Goal: Task Accomplishment & Management: Use online tool/utility

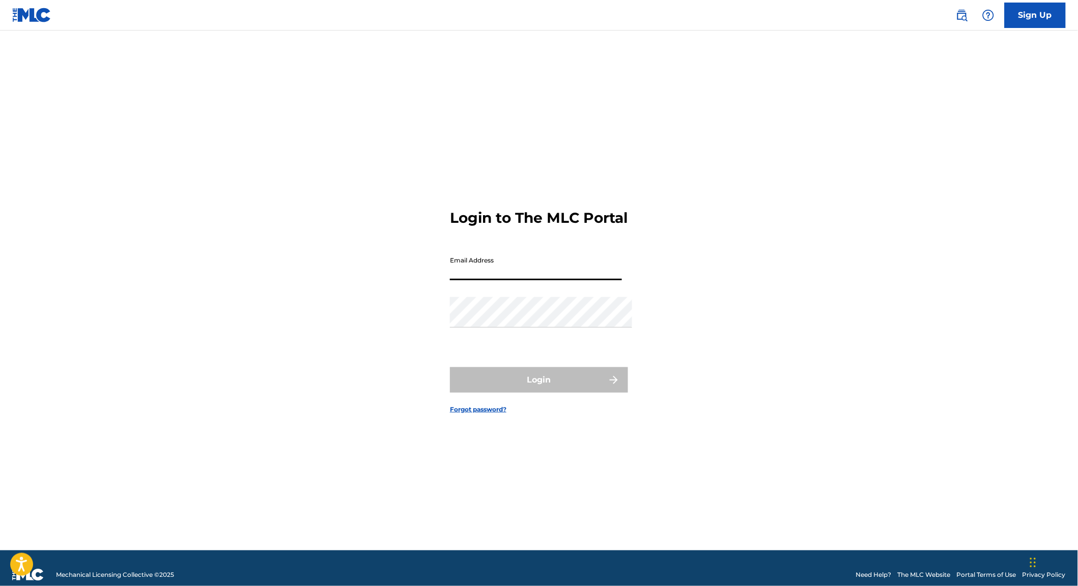
click at [487, 274] on input "Email Address" at bounding box center [536, 265] width 172 height 29
type input "[PERSON_NAME][EMAIL_ADDRESS][DOMAIN_NAME]"
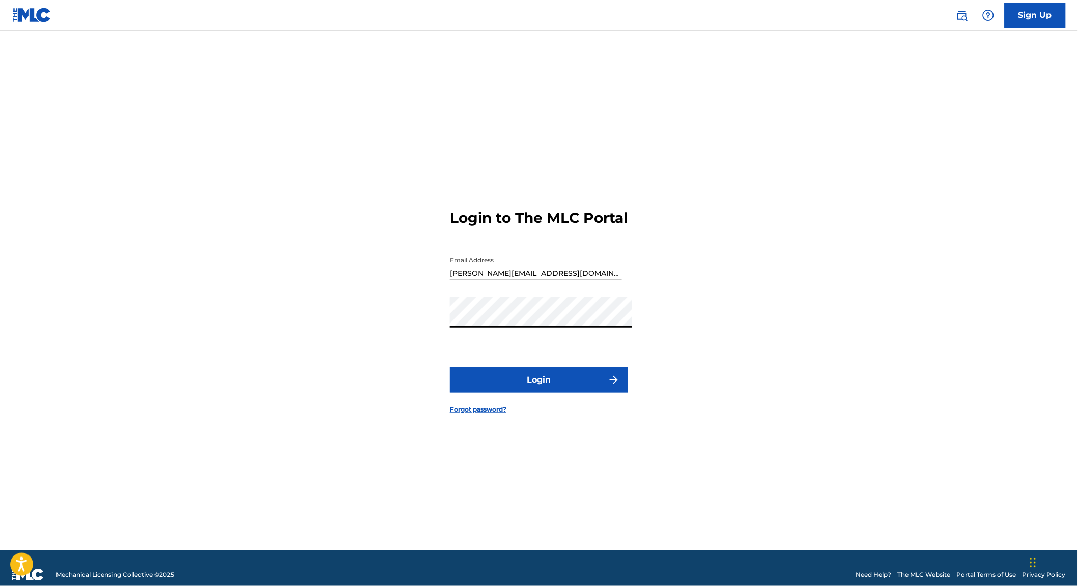
click at [527, 377] on button "Login" at bounding box center [539, 379] width 178 height 25
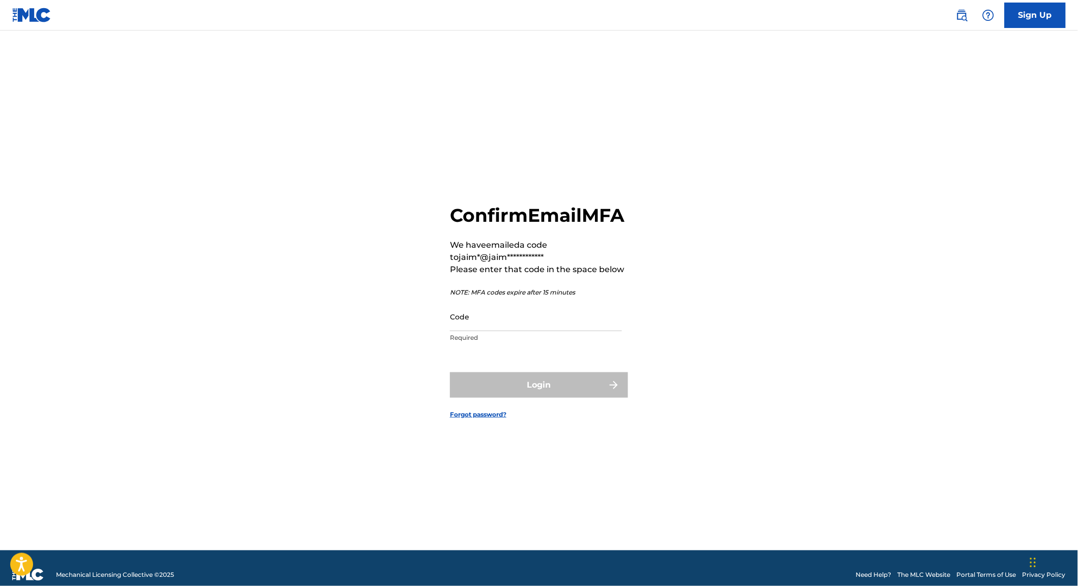
drag, startPoint x: 501, startPoint y: 307, endPoint x: 500, endPoint y: 312, distance: 5.1
click at [501, 310] on div "**********" at bounding box center [539, 276] width 178 height 144
click at [501, 318] on input "Code" at bounding box center [536, 316] width 172 height 29
paste input "611559"
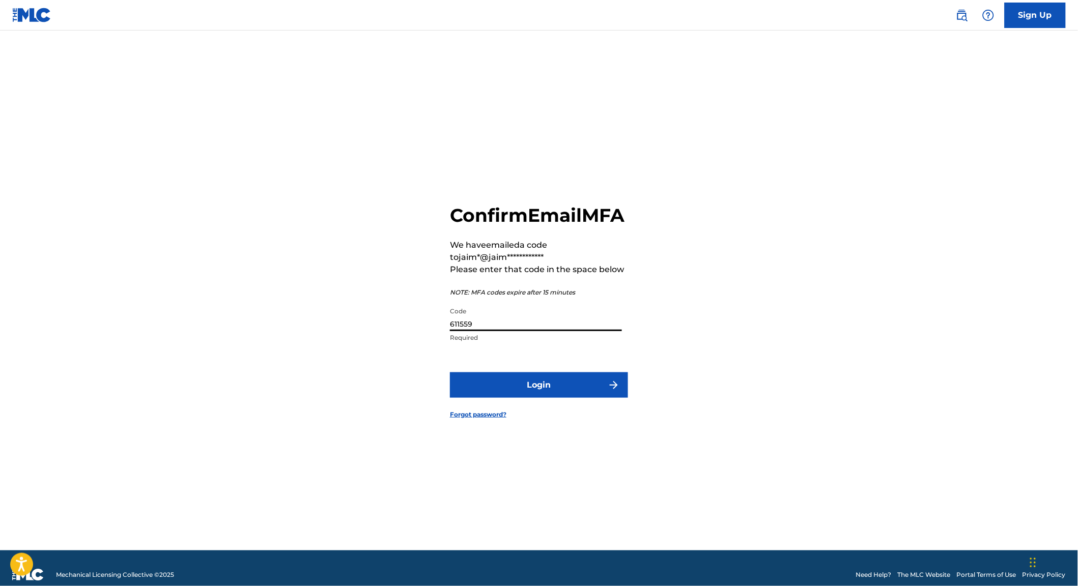
type input "611559"
click at [599, 393] on button "Login" at bounding box center [539, 385] width 178 height 25
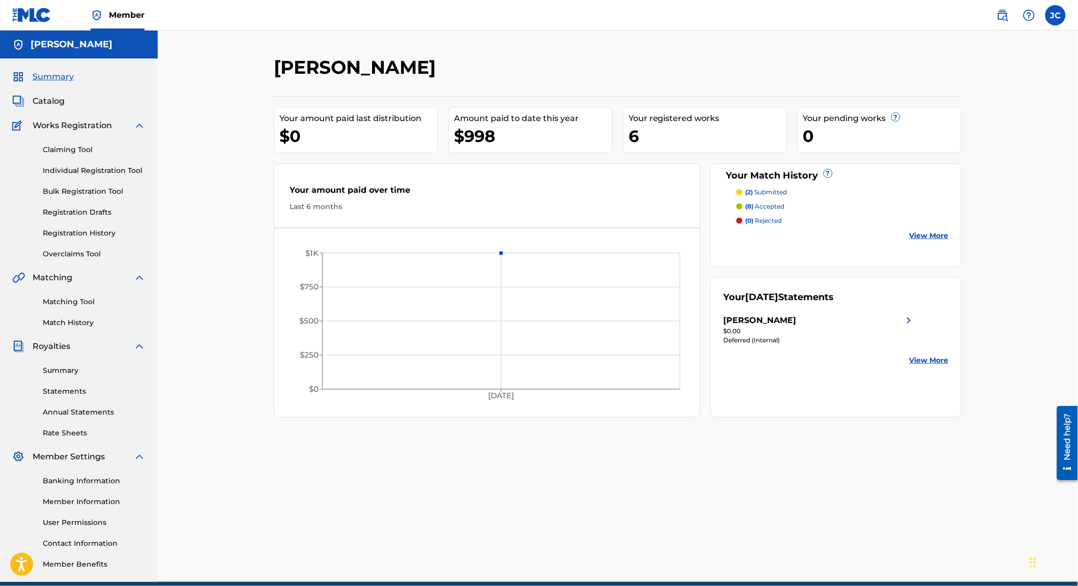
click at [71, 376] on link "Summary" at bounding box center [94, 370] width 103 height 11
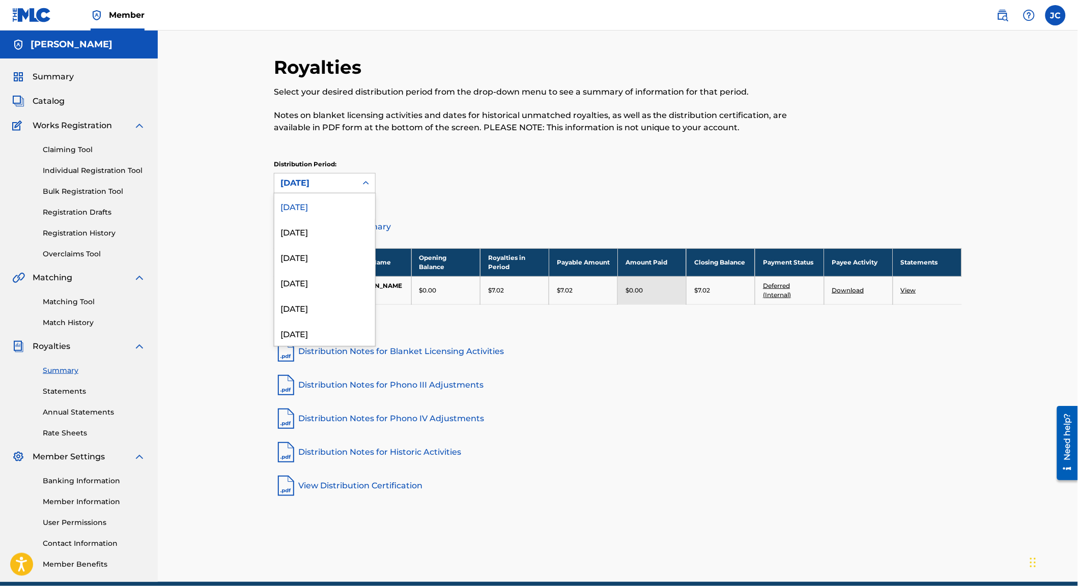
click at [332, 188] on div "[DATE]" at bounding box center [315, 183] width 70 height 12
click at [313, 232] on div "[DATE]" at bounding box center [324, 231] width 101 height 25
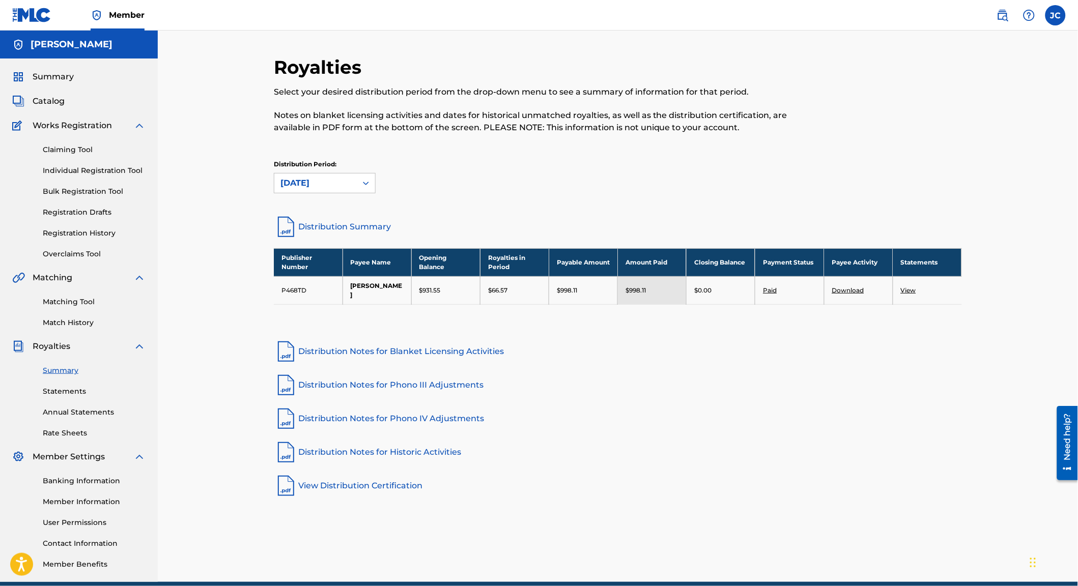
click at [69, 307] on link "Matching Tool" at bounding box center [94, 302] width 103 height 11
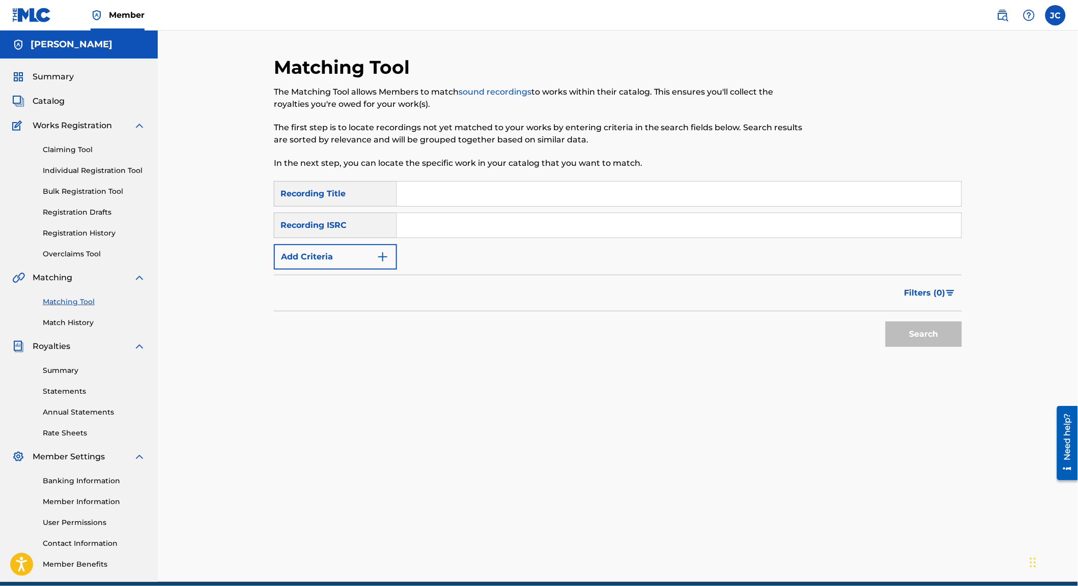
click at [58, 155] on link "Claiming Tool" at bounding box center [94, 150] width 103 height 11
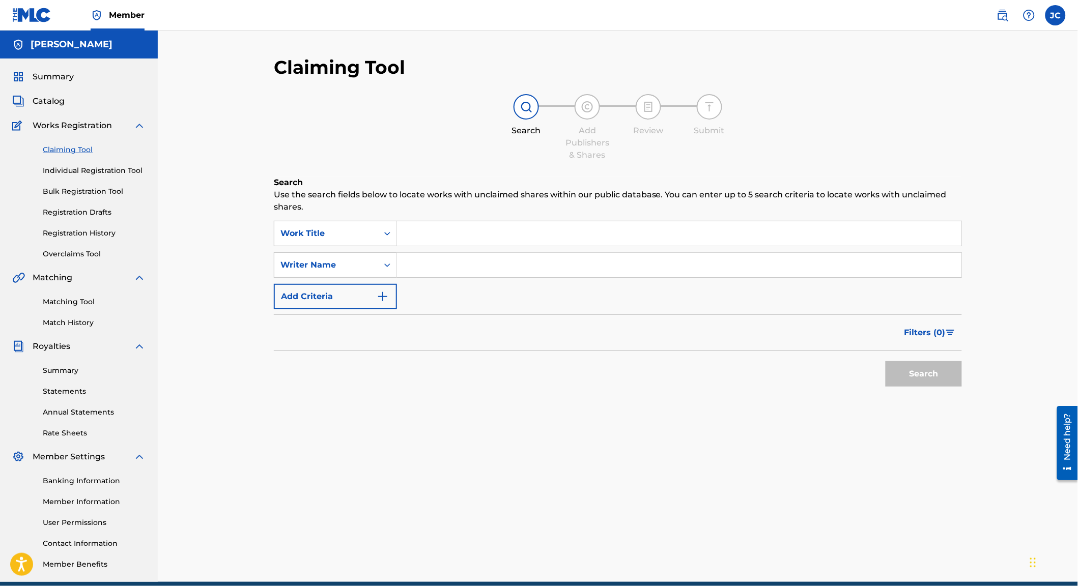
click at [497, 264] on input "Search Form" at bounding box center [679, 265] width 564 height 24
click at [908, 372] on button "Search" at bounding box center [924, 373] width 76 height 25
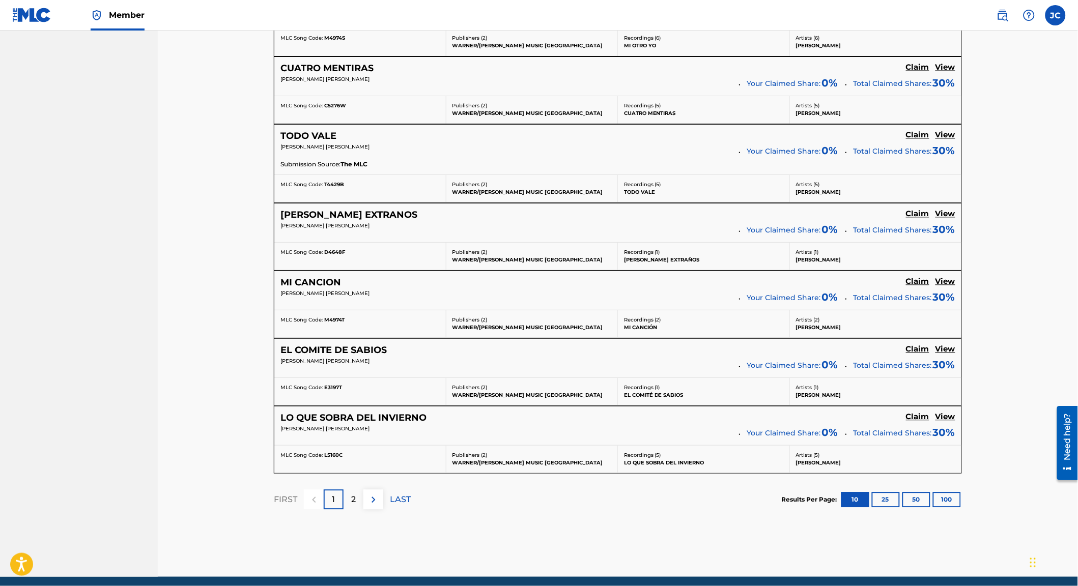
scroll to position [620, 0]
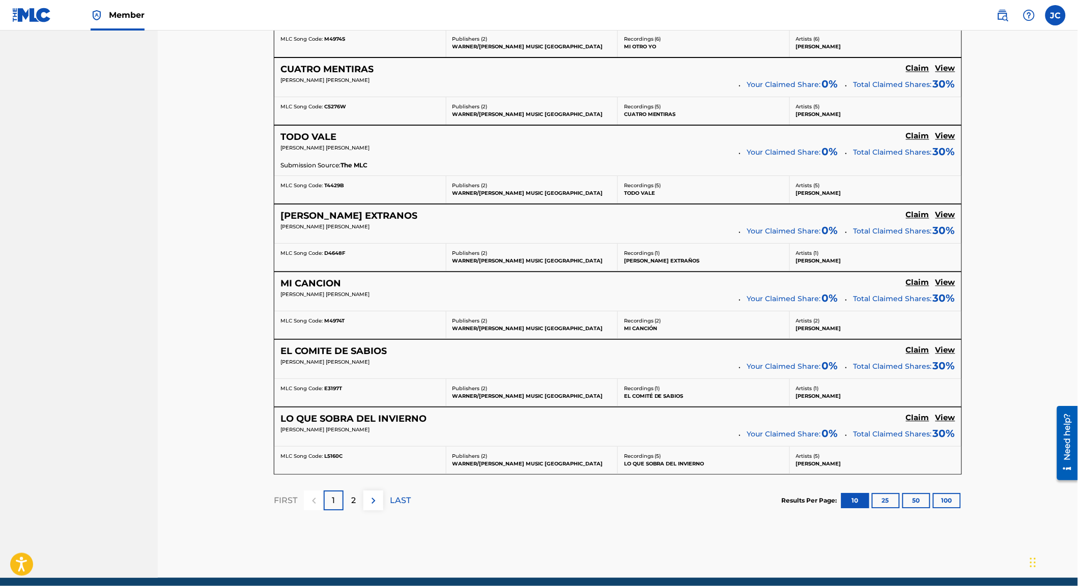
click at [347, 511] on div "2" at bounding box center [354, 501] width 20 height 20
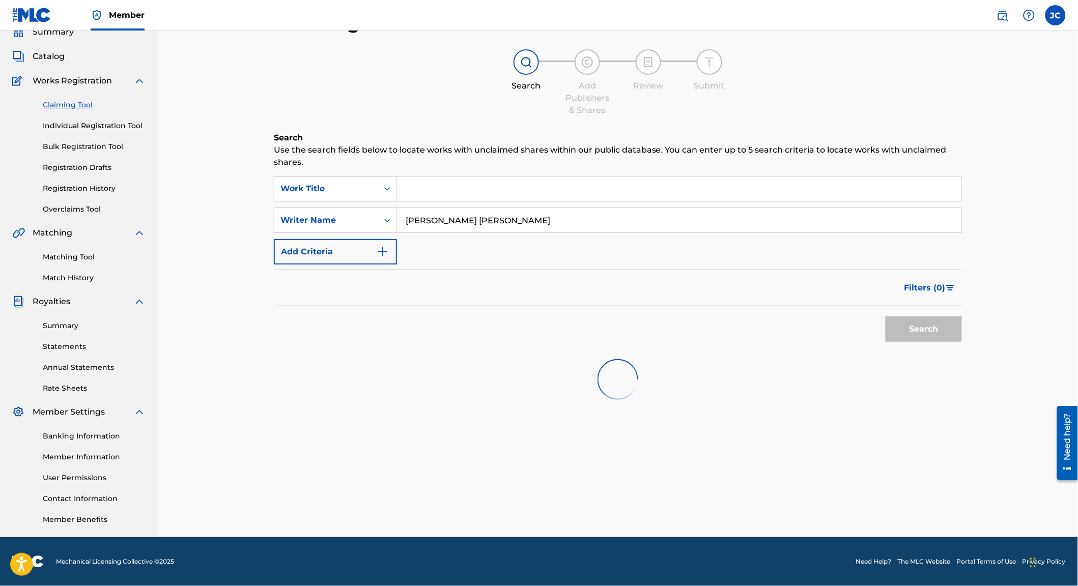
scroll to position [62, 0]
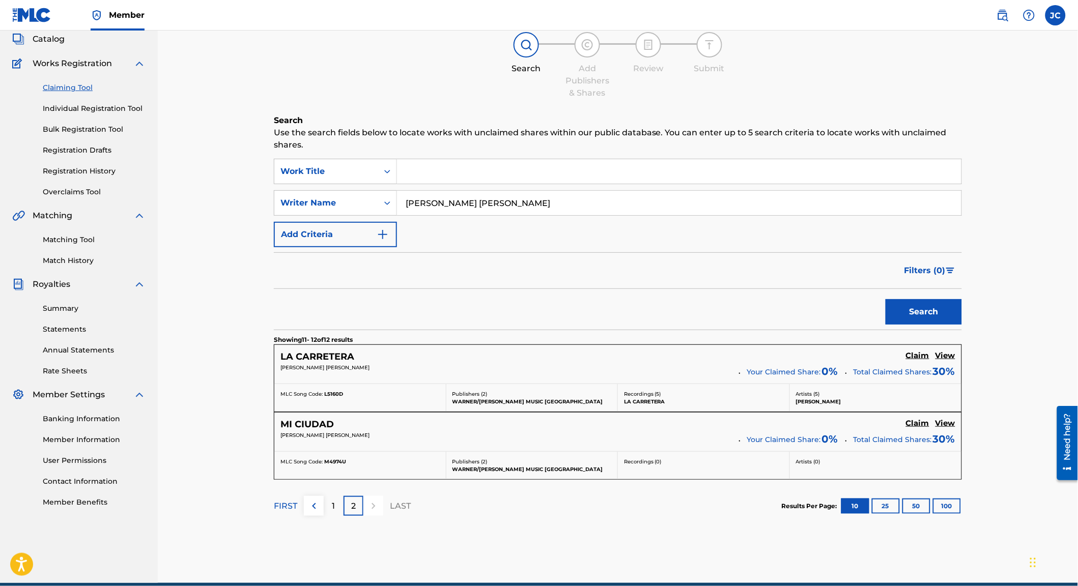
drag, startPoint x: 486, startPoint y: 195, endPoint x: 472, endPoint y: 195, distance: 14.3
click at [472, 195] on input "[PERSON_NAME] [PERSON_NAME]" at bounding box center [679, 203] width 564 height 24
type input "[PERSON_NAME]"
click at [911, 315] on button "Search" at bounding box center [924, 311] width 76 height 25
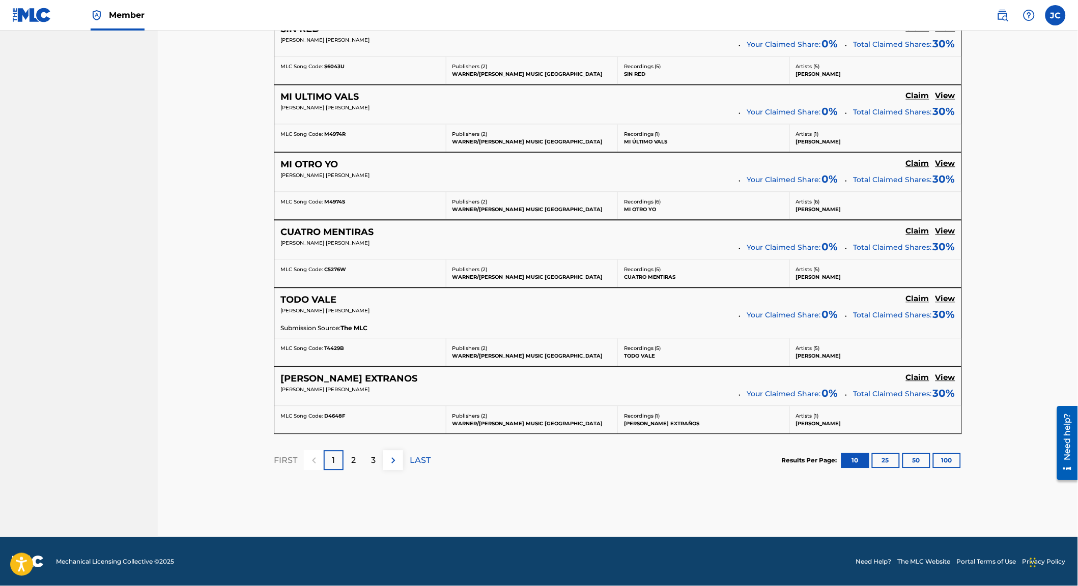
scroll to position [723, 0]
click at [351, 459] on p "2" at bounding box center [353, 460] width 5 height 12
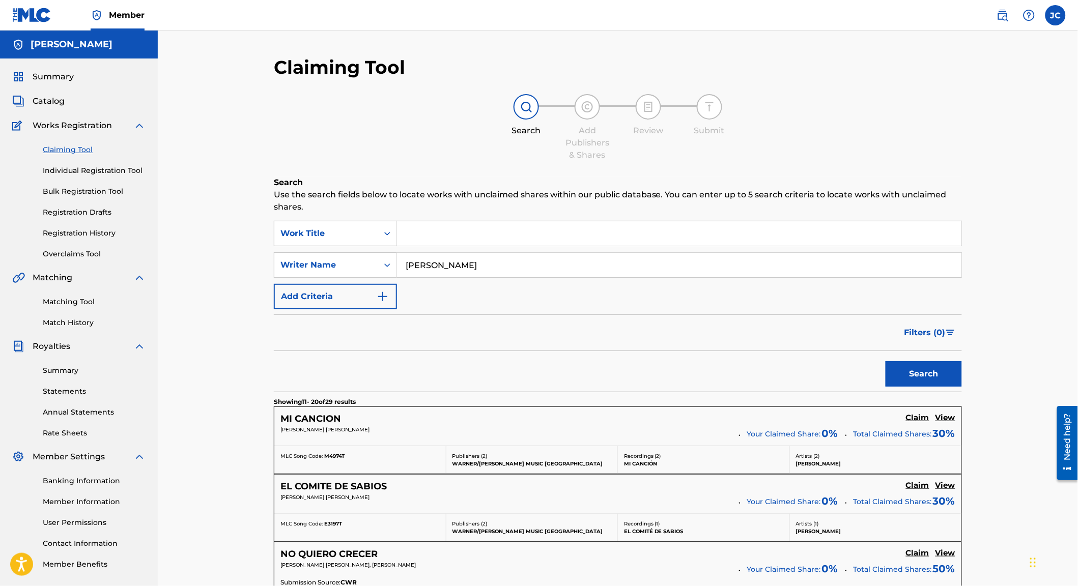
scroll to position [0, 0]
click at [93, 318] on div "Matching Tool Match History" at bounding box center [78, 306] width 133 height 44
click at [84, 307] on link "Matching Tool" at bounding box center [94, 302] width 103 height 11
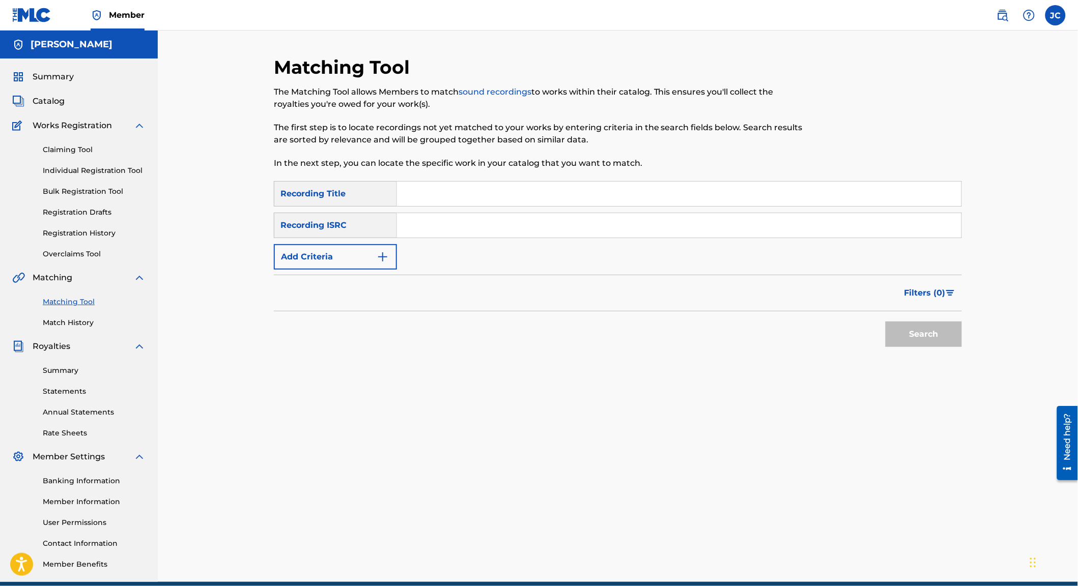
click at [377, 263] on img "Search Form" at bounding box center [383, 257] width 12 height 12
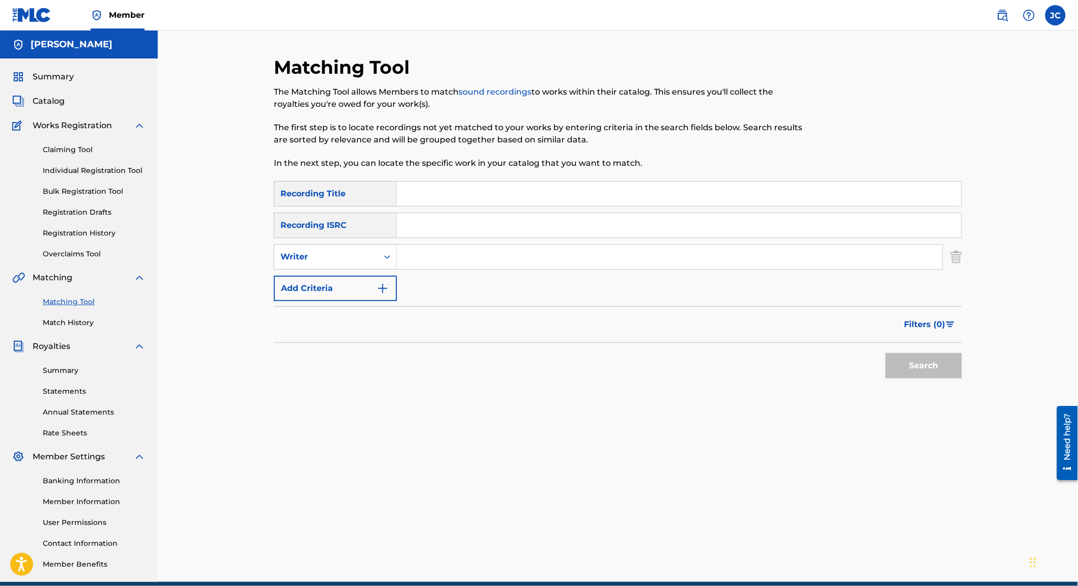
click at [514, 267] on input "Search Form" at bounding box center [670, 257] width 546 height 24
type input "[PERSON_NAME]"
click at [932, 378] on button "Search" at bounding box center [924, 365] width 76 height 25
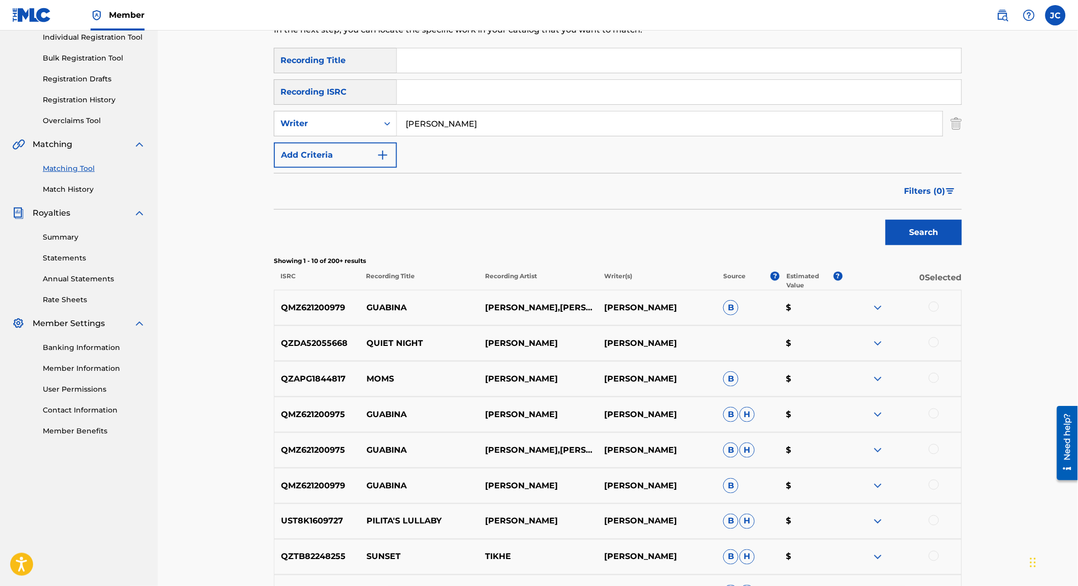
scroll to position [134, 0]
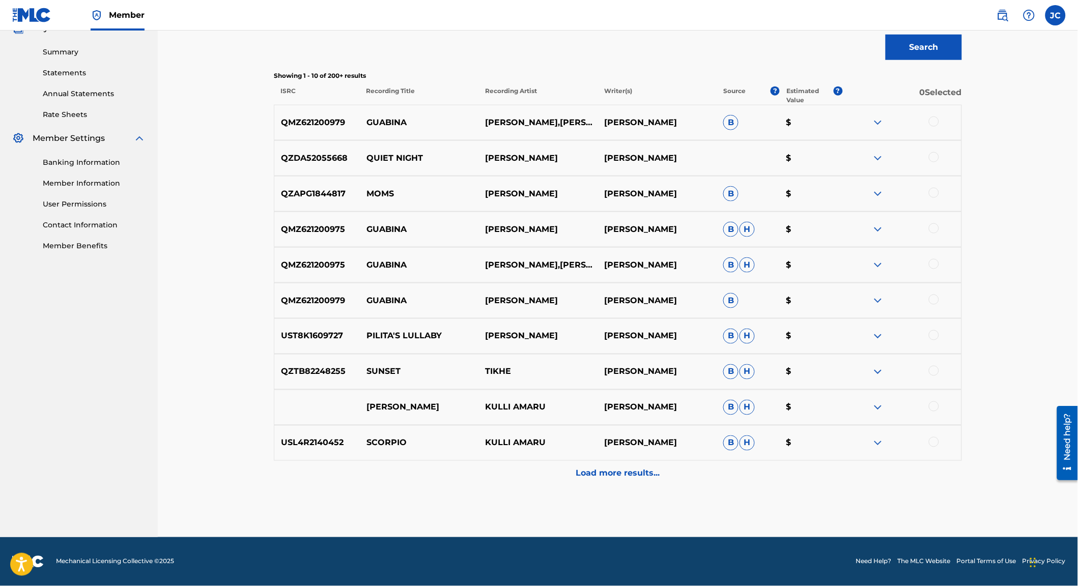
click at [595, 473] on p "Load more results..." at bounding box center [618, 474] width 84 height 12
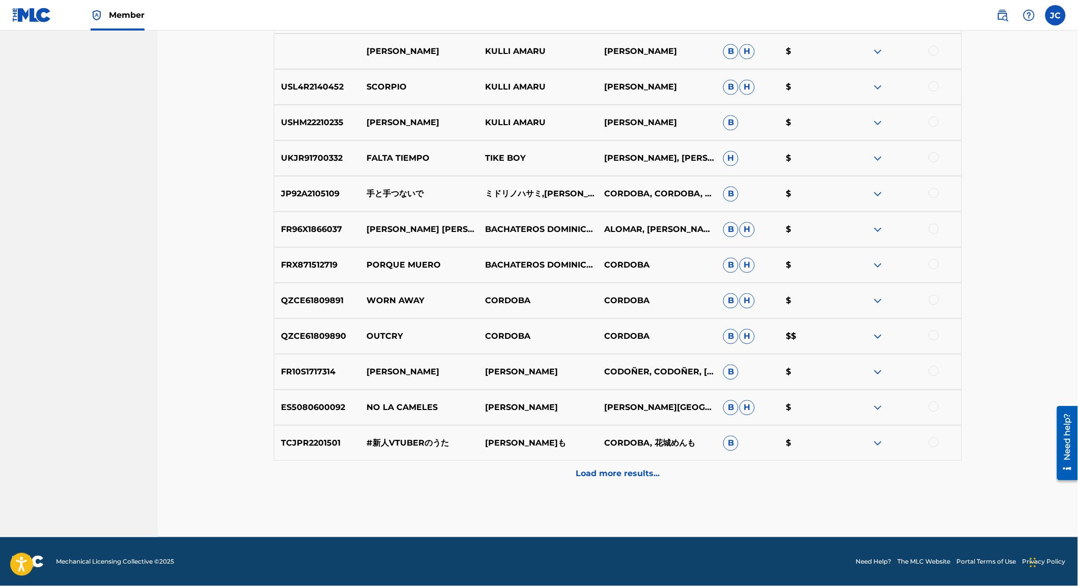
click at [652, 468] on p "Load more results..." at bounding box center [618, 474] width 84 height 12
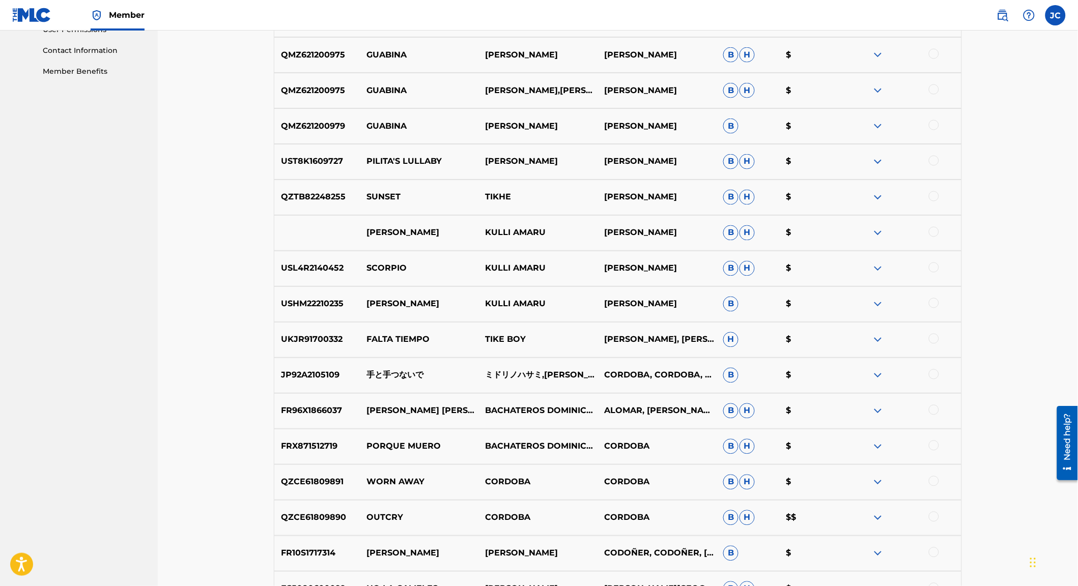
scroll to position [0, 0]
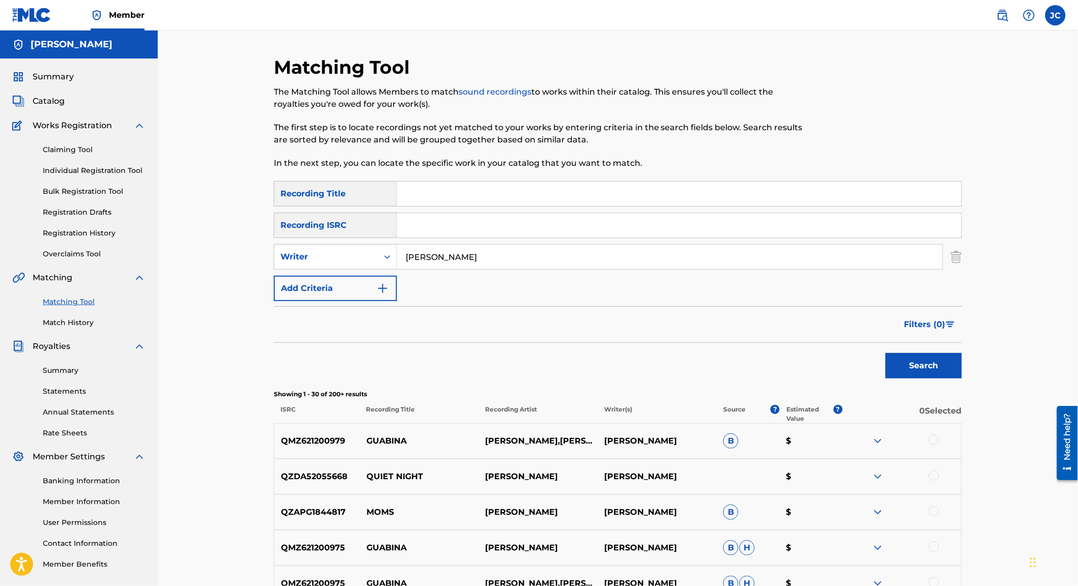
click at [101, 328] on link "Match History" at bounding box center [94, 323] width 103 height 11
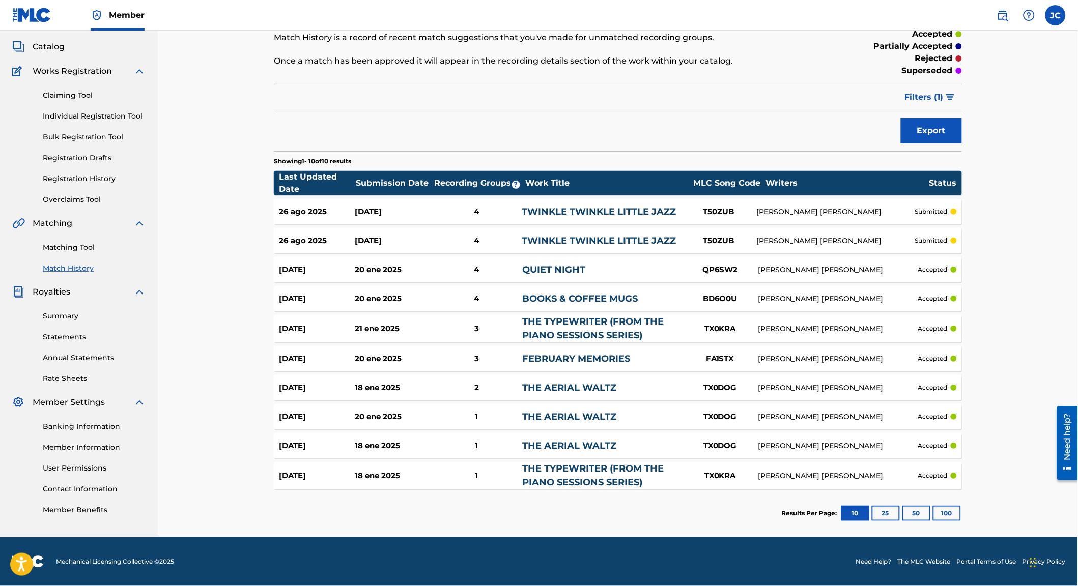
scroll to position [72, 0]
click at [900, 512] on button "25" at bounding box center [886, 513] width 28 height 15
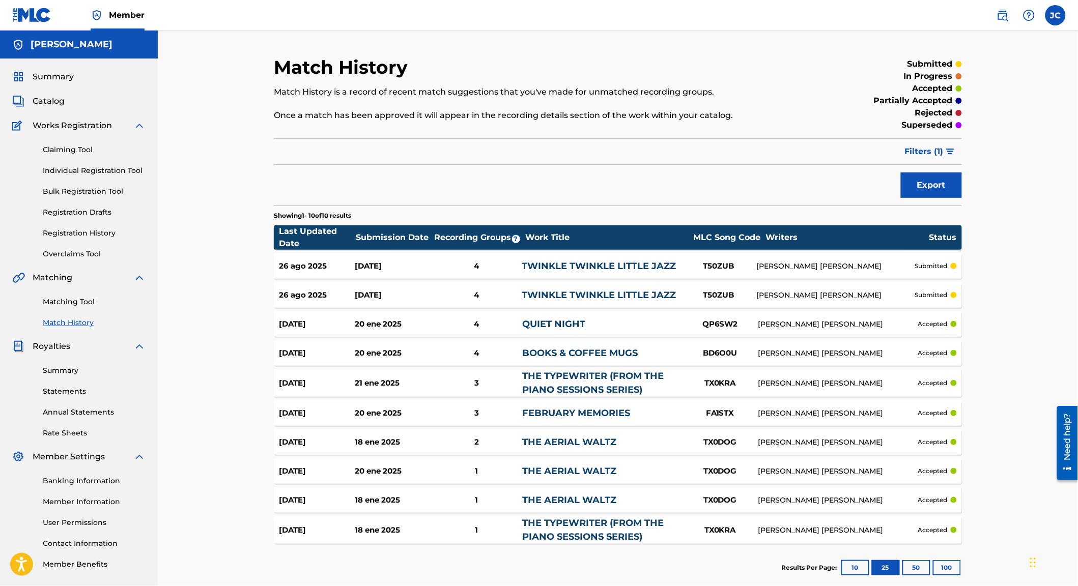
scroll to position [0, 0]
click at [89, 155] on link "Claiming Tool" at bounding box center [94, 150] width 103 height 11
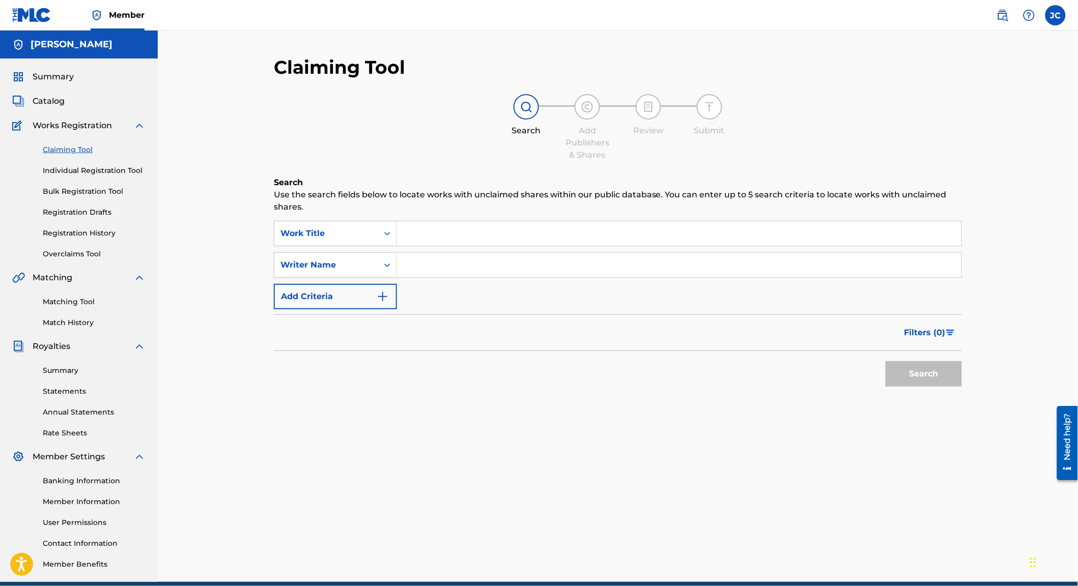
click at [441, 221] on input "Search Form" at bounding box center [679, 233] width 564 height 24
type input "Dance Hall Stories"
click at [918, 368] on button "Search" at bounding box center [924, 373] width 76 height 25
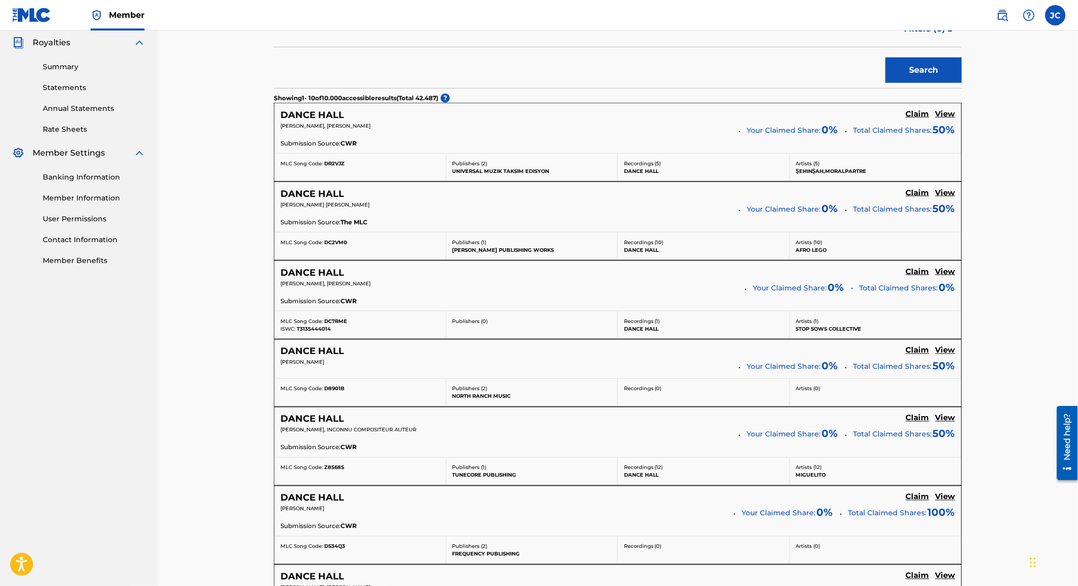
scroll to position [740, 0]
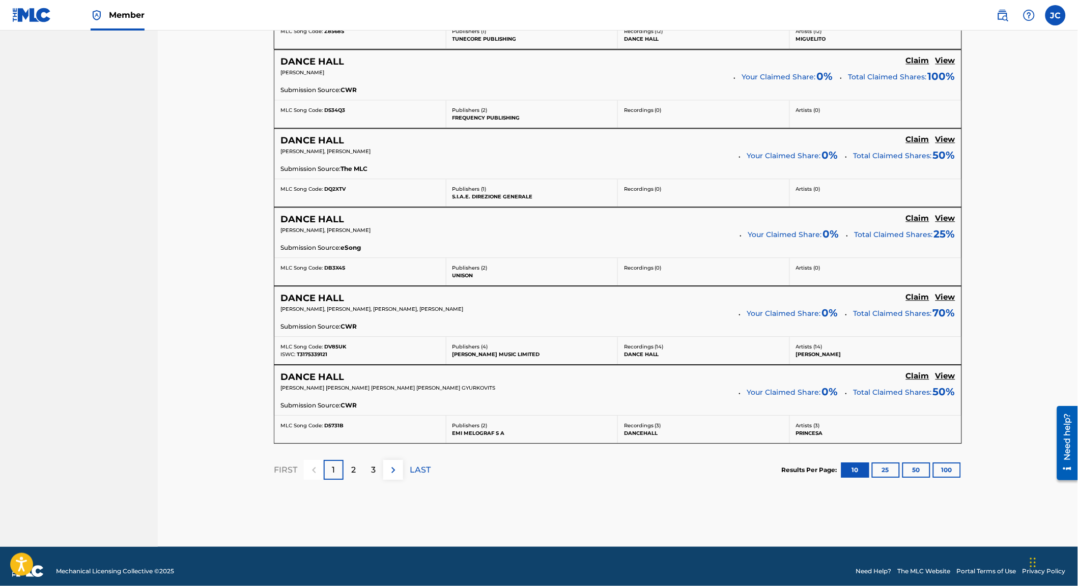
click at [344, 480] on div "2" at bounding box center [354, 470] width 20 height 20
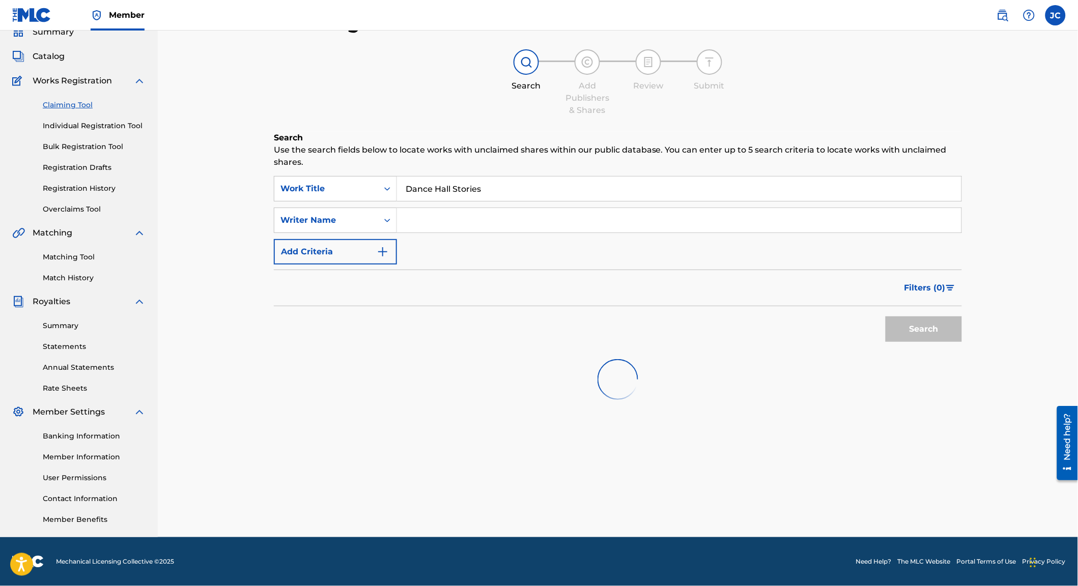
scroll to position [62, 0]
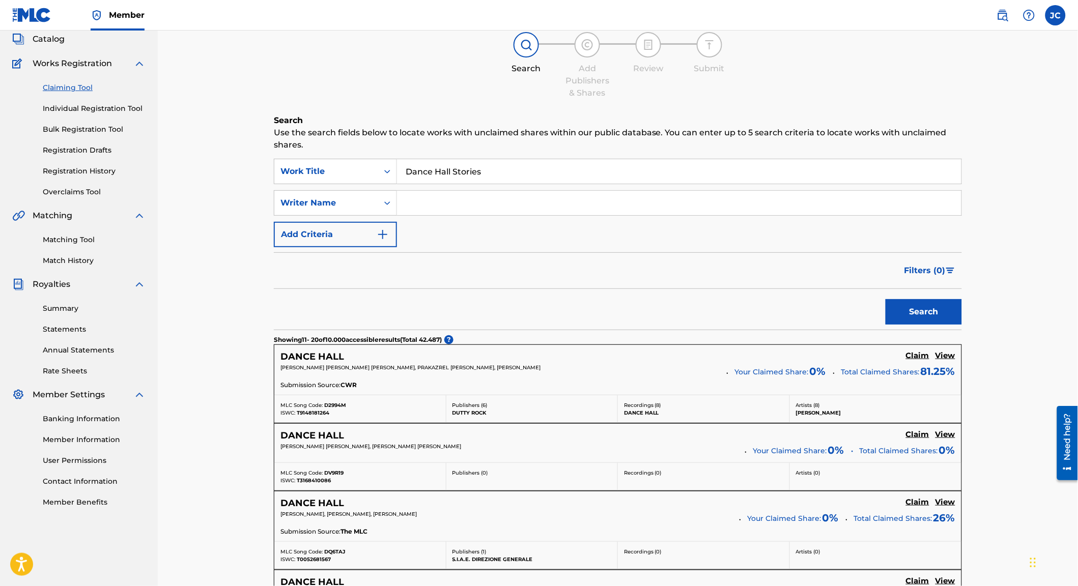
click at [411, 191] on input "Search Form" at bounding box center [679, 203] width 564 height 24
click at [892, 317] on button "Search" at bounding box center [924, 311] width 76 height 25
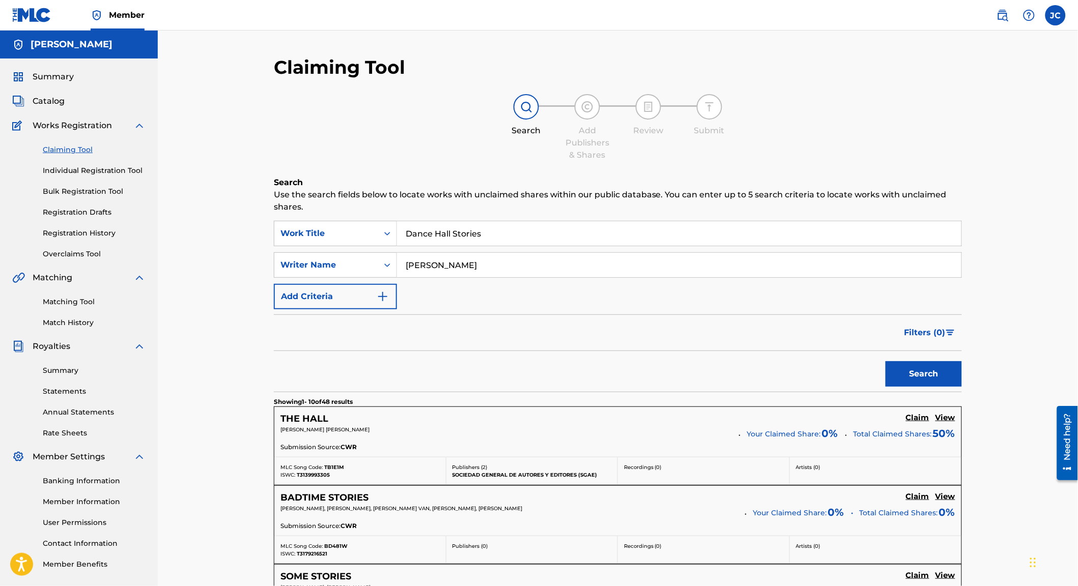
scroll to position [0, 0]
click at [341, 287] on button "Add Criteria" at bounding box center [335, 296] width 123 height 25
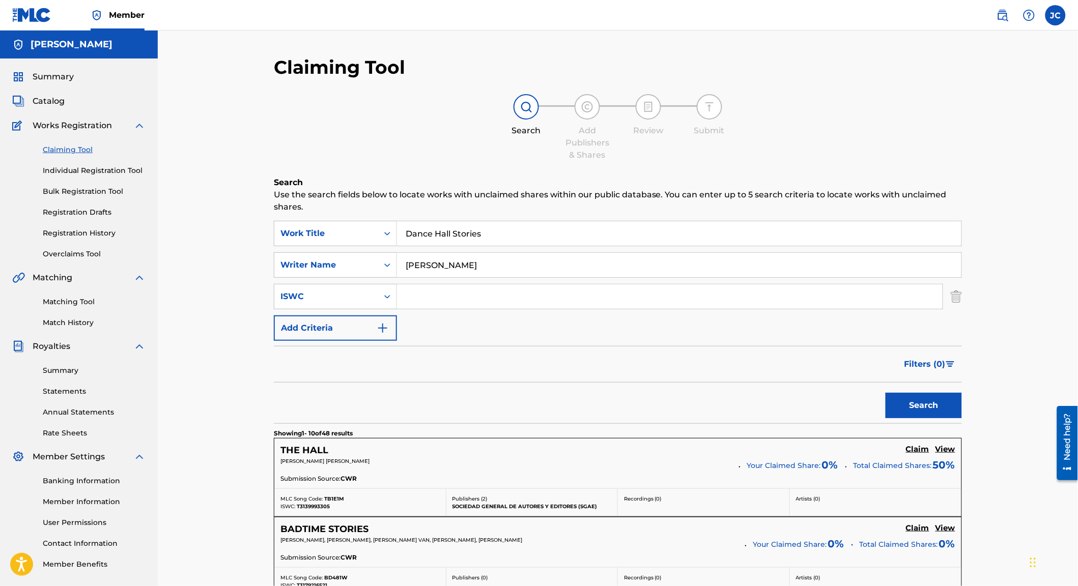
click at [652, 256] on input "[PERSON_NAME]" at bounding box center [679, 265] width 564 height 24
type input "[PERSON_NAME]"
click at [930, 408] on button "Search" at bounding box center [924, 405] width 76 height 25
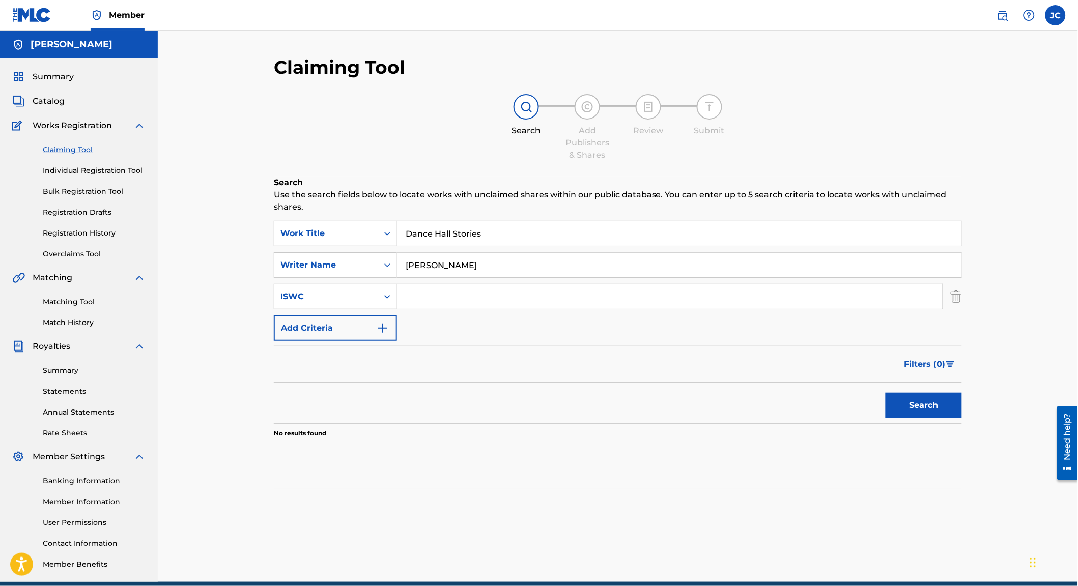
scroll to position [0, 0]
click at [88, 176] on link "Individual Registration Tool" at bounding box center [94, 170] width 103 height 11
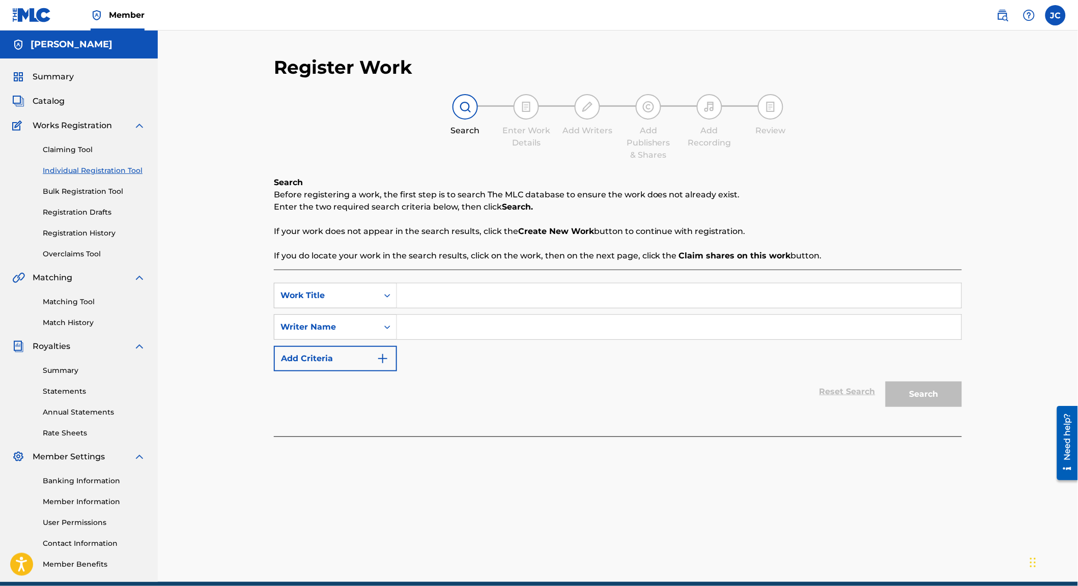
click at [484, 304] on input "Search Form" at bounding box center [679, 295] width 564 height 24
type input "Dance Hall Stories"
click at [467, 338] on input "Search Form" at bounding box center [679, 327] width 564 height 24
type input "[PERSON_NAME]"
click at [962, 405] on button "Search" at bounding box center [924, 394] width 76 height 25
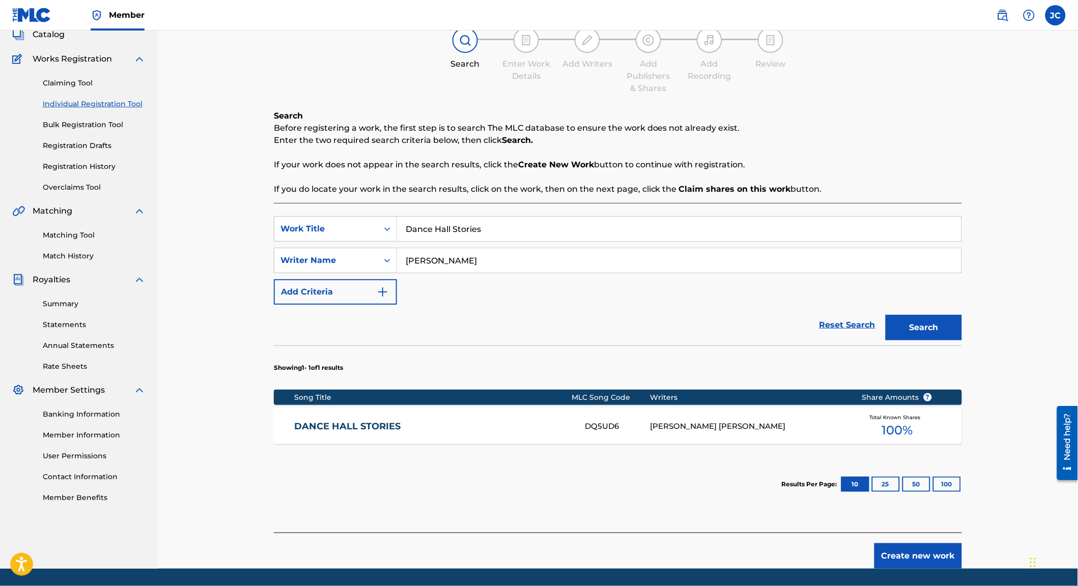
scroll to position [79, 0]
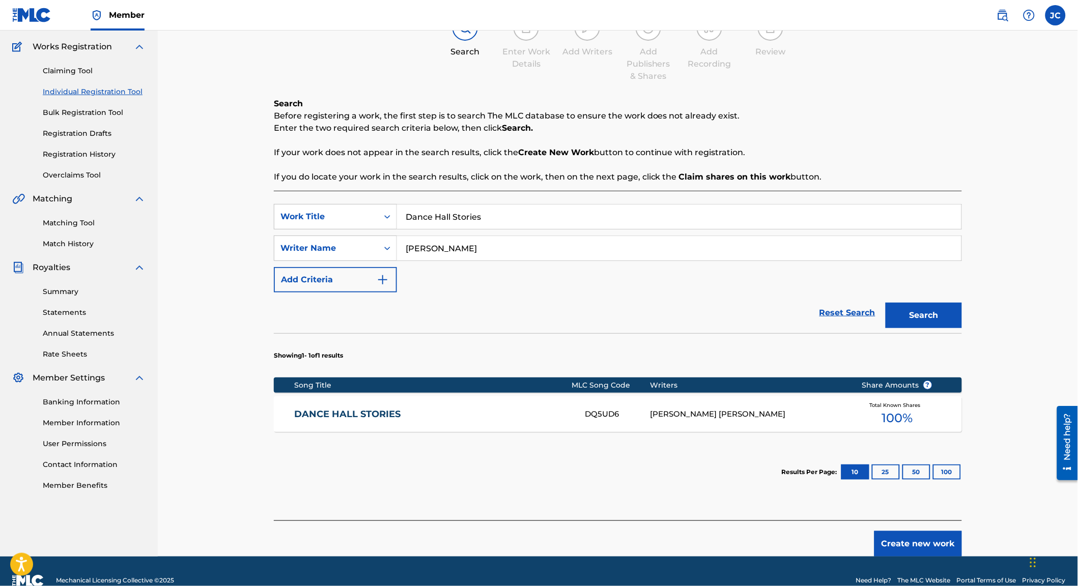
click at [342, 420] on link "DANCE HALL STORIES" at bounding box center [433, 415] width 277 height 12
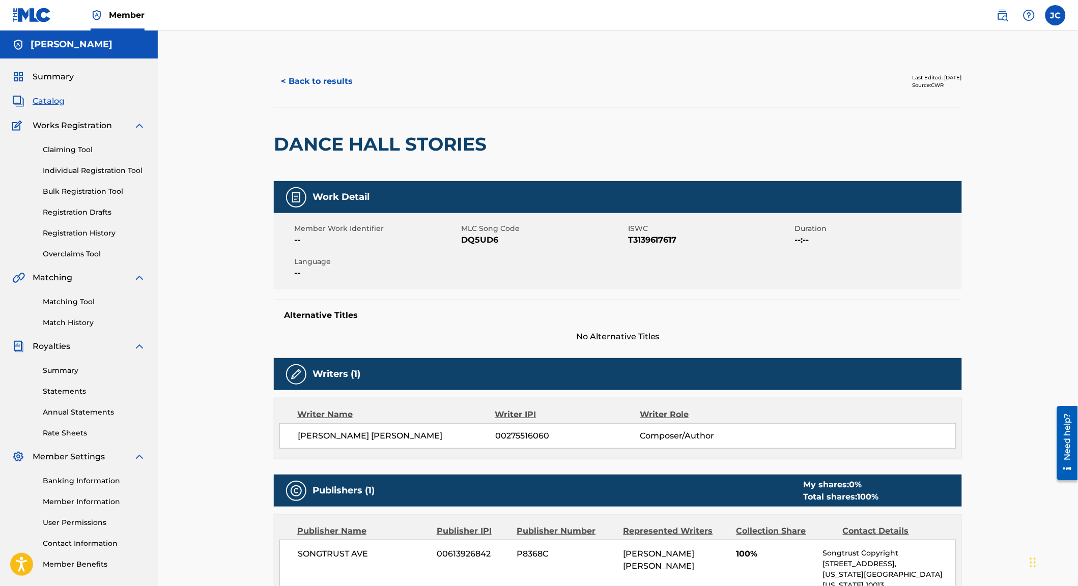
click at [69, 307] on link "Matching Tool" at bounding box center [94, 302] width 103 height 11
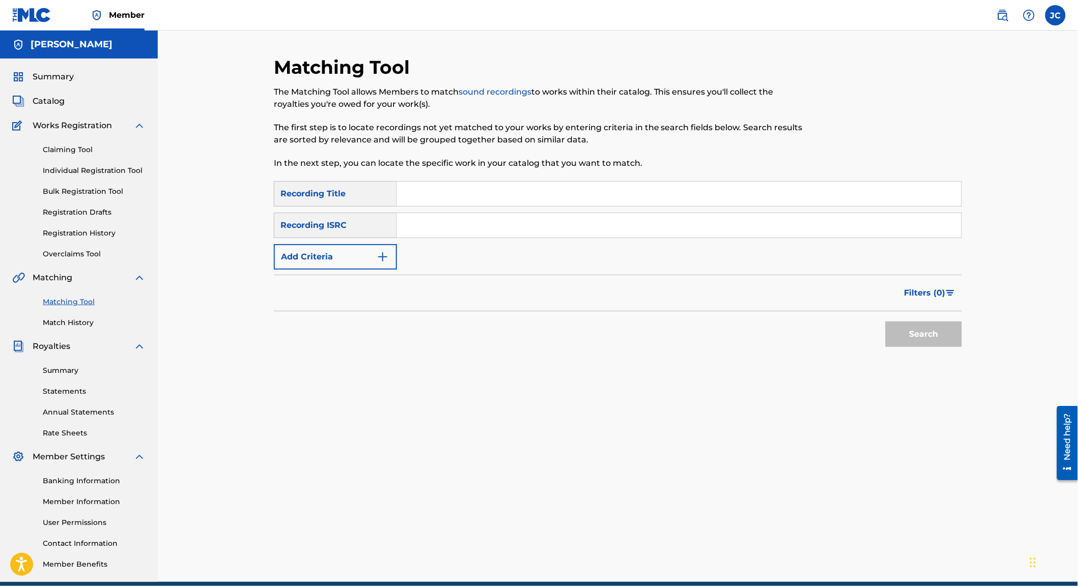
click at [498, 205] on input "Search Form" at bounding box center [679, 194] width 564 height 24
type input "Dance Hall Stories"
click at [522, 224] on input "Search Form" at bounding box center [679, 225] width 564 height 24
click at [293, 264] on button "Add Criteria" at bounding box center [335, 256] width 123 height 25
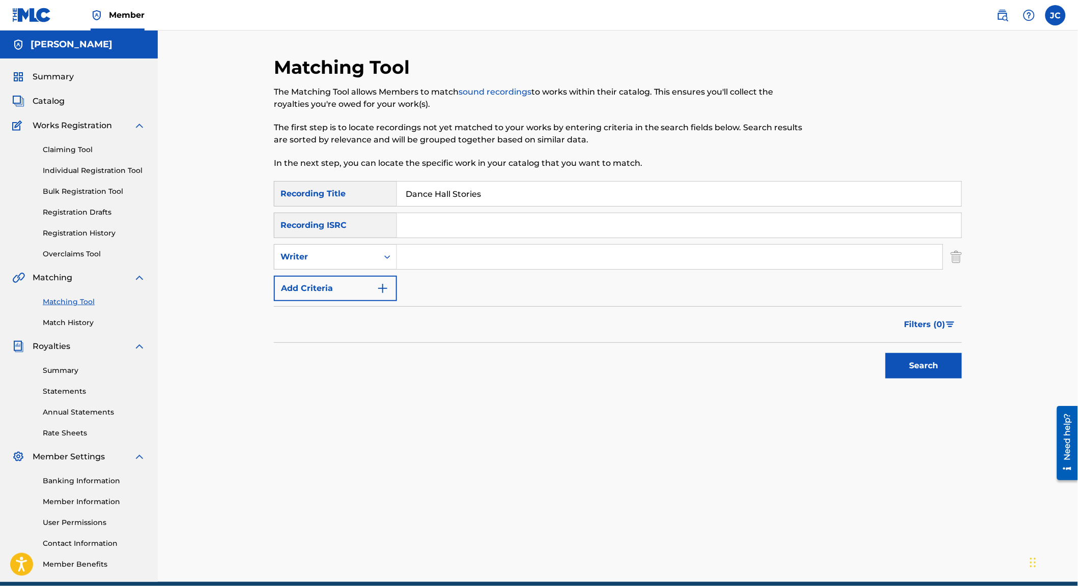
click at [433, 269] on input "Search Form" at bounding box center [670, 257] width 546 height 24
type input "[PERSON_NAME]"
click at [925, 379] on button "Search" at bounding box center [924, 365] width 76 height 25
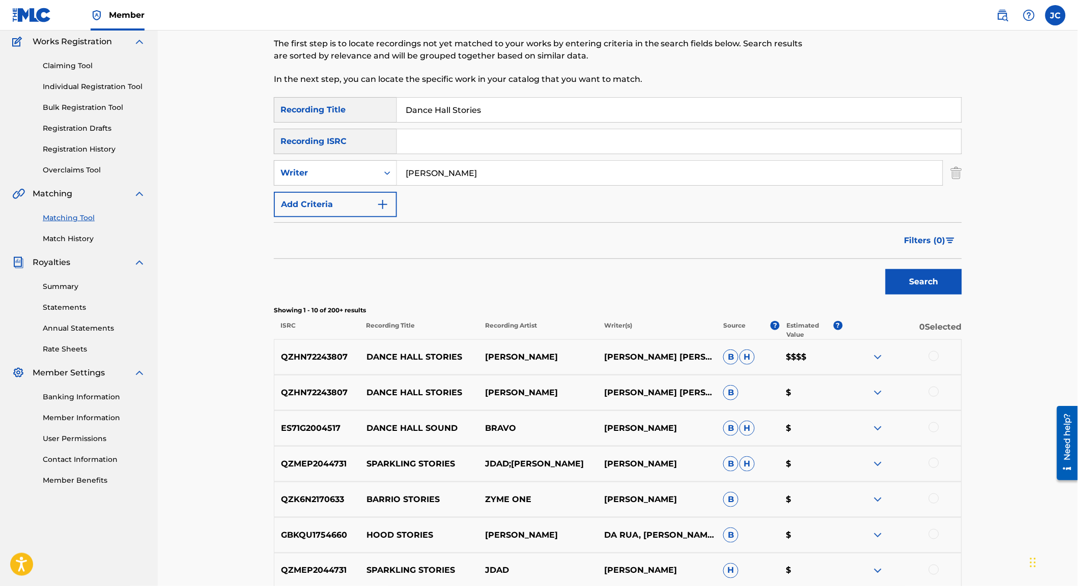
scroll to position [85, 0]
click at [939, 360] on div at bounding box center [934, 355] width 10 height 10
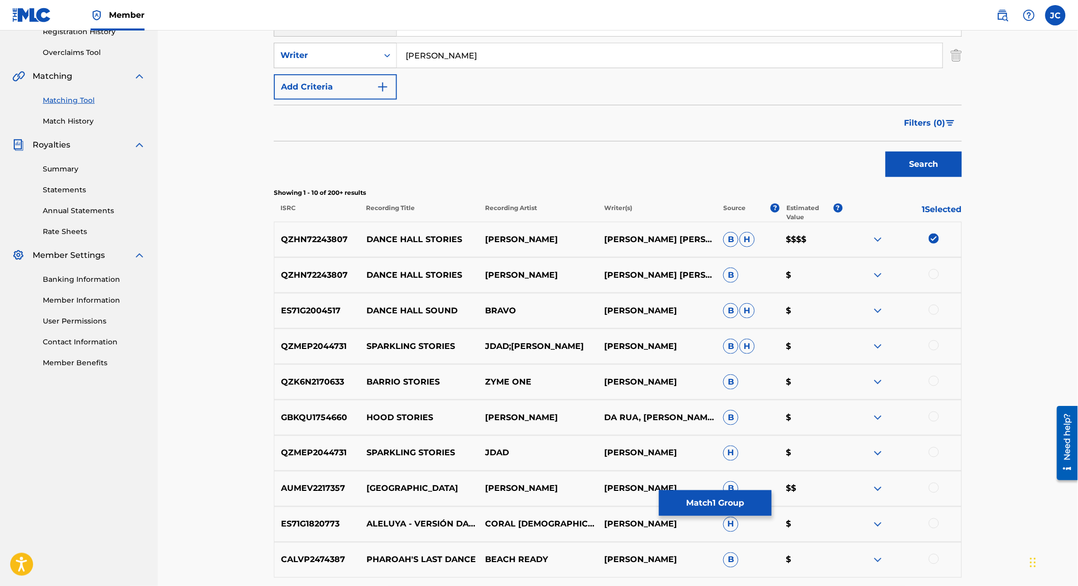
scroll to position [203, 0]
click at [761, 497] on button "Match 1 Group" at bounding box center [715, 503] width 112 height 25
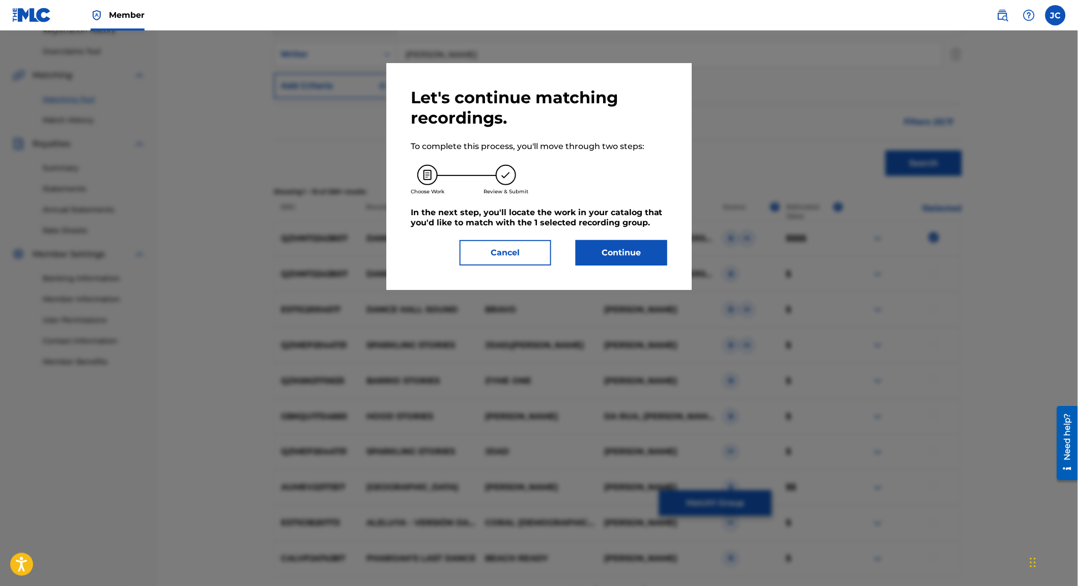
click at [603, 266] on button "Continue" at bounding box center [622, 252] width 92 height 25
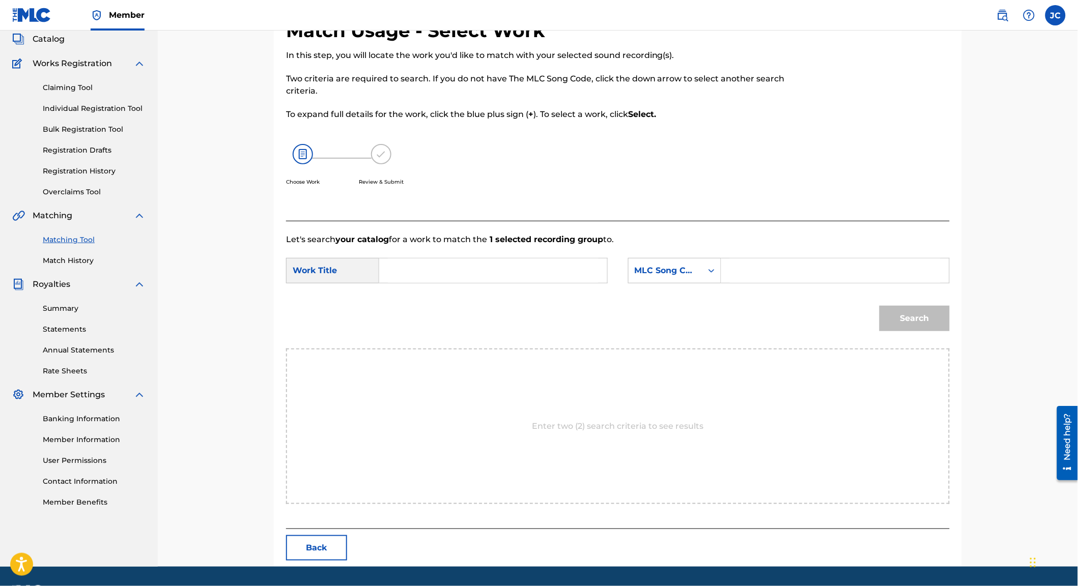
click at [496, 273] on input "Search Form" at bounding box center [493, 271] width 211 height 24
type input "Dance Hall Stories"
click at [698, 263] on div "MLC Song Code" at bounding box center [666, 270] width 74 height 19
click at [664, 296] on div "Writer Name" at bounding box center [675, 294] width 92 height 25
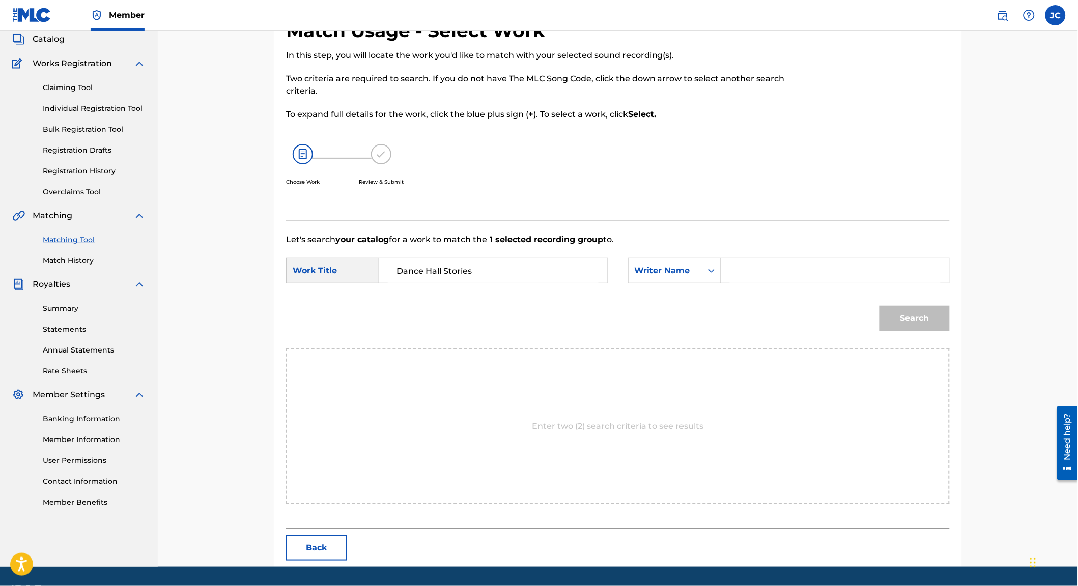
click at [784, 262] on input "Search Form" at bounding box center [835, 271] width 211 height 24
type input "[PERSON_NAME]"
drag, startPoint x: 932, startPoint y: 299, endPoint x: 935, endPoint y: 310, distance: 11.7
click at [932, 299] on div "Search" at bounding box center [911, 316] width 75 height 41
click at [942, 320] on button "Search" at bounding box center [914, 318] width 70 height 25
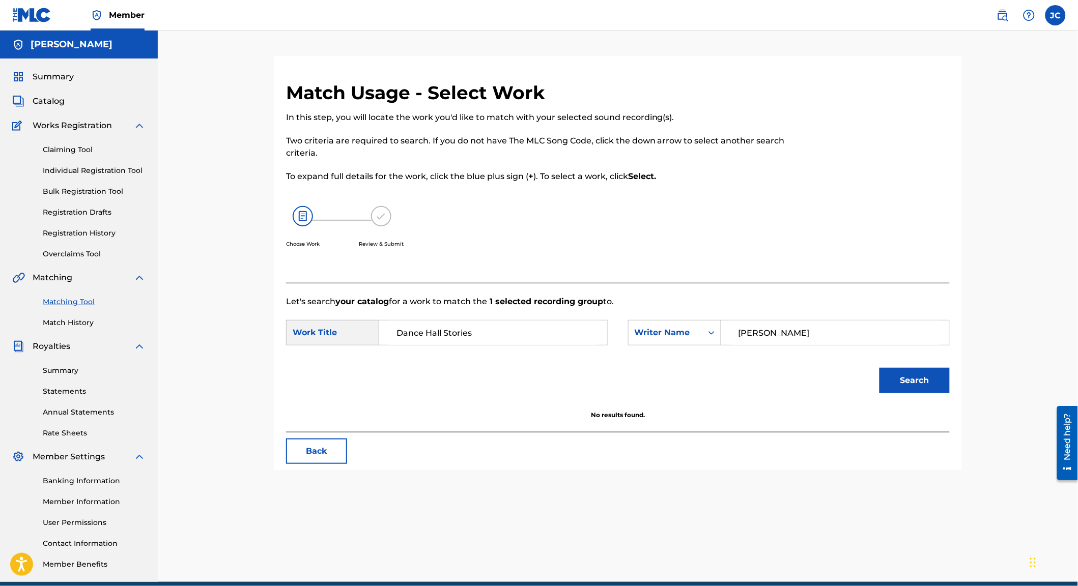
scroll to position [0, 0]
click at [59, 107] on span "Catalog" at bounding box center [49, 101] width 32 height 12
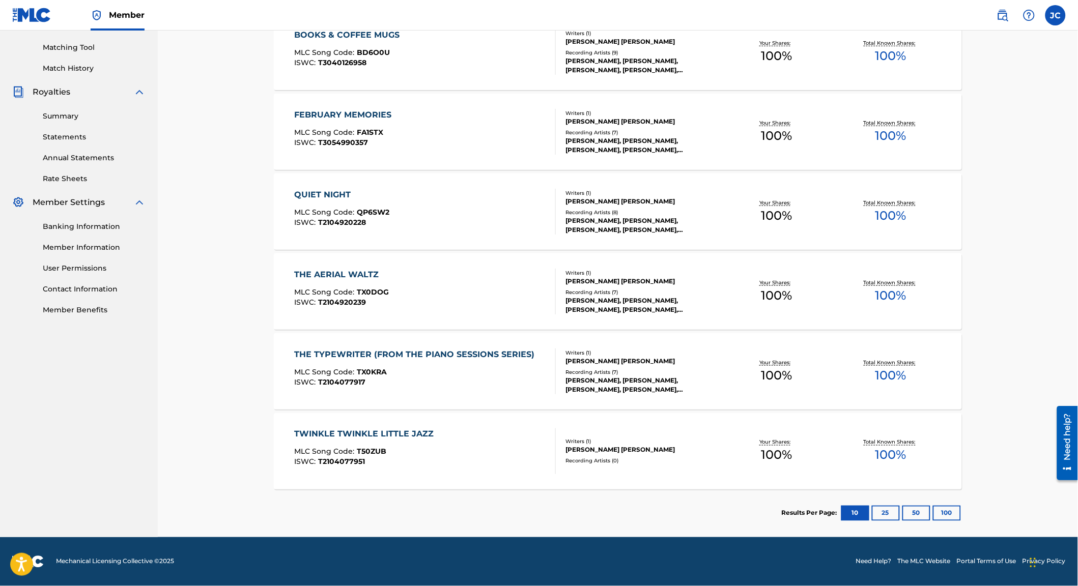
click at [900, 514] on button "25" at bounding box center [886, 513] width 28 height 15
click at [930, 511] on button "50" at bounding box center [916, 513] width 28 height 15
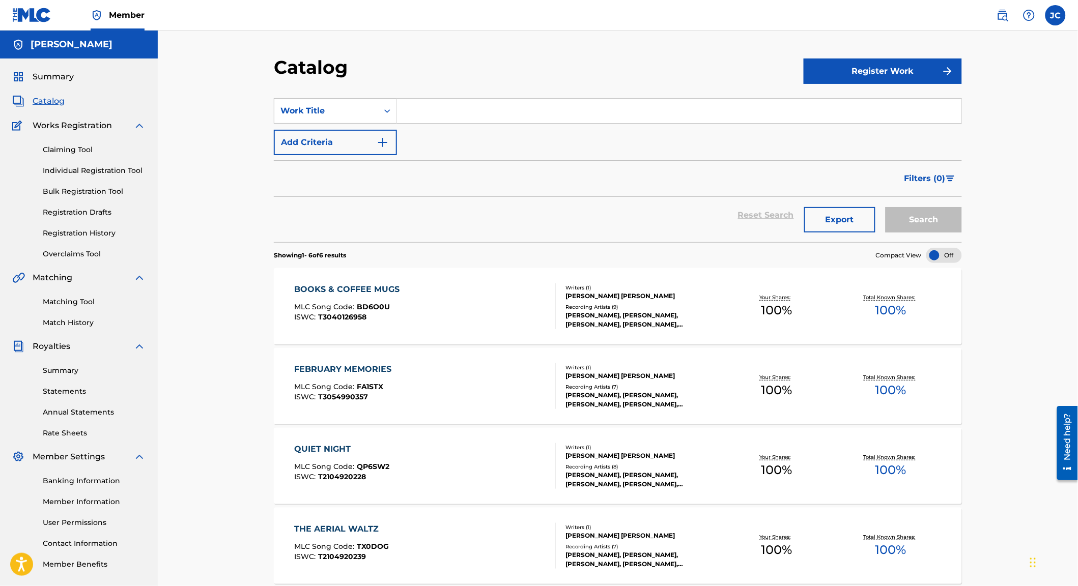
scroll to position [0, 0]
click at [80, 176] on link "Individual Registration Tool" at bounding box center [94, 170] width 103 height 11
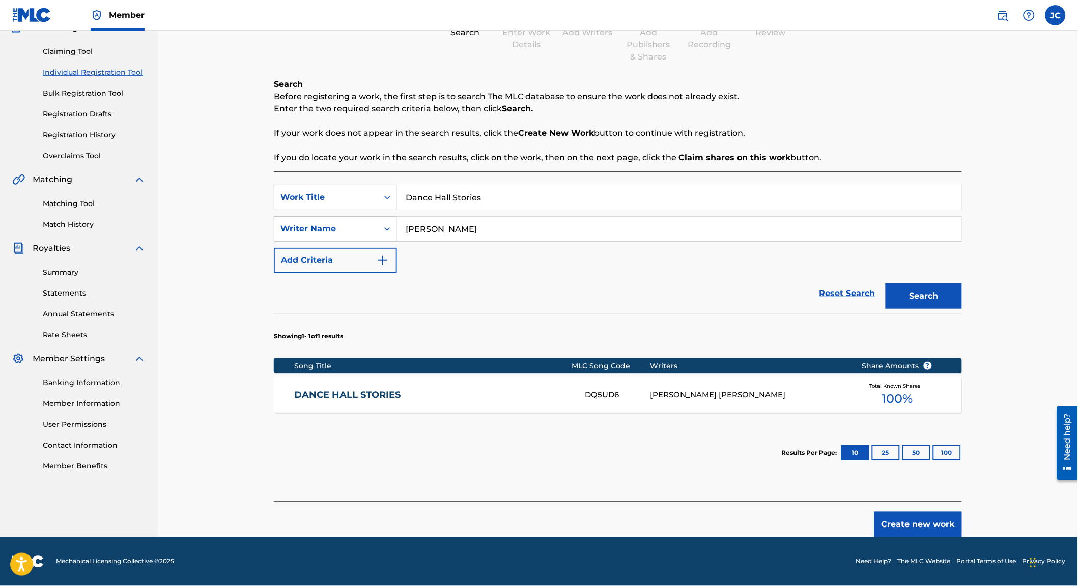
scroll to position [121, 0]
click at [375, 389] on link "DANCE HALL STORIES" at bounding box center [433, 395] width 277 height 12
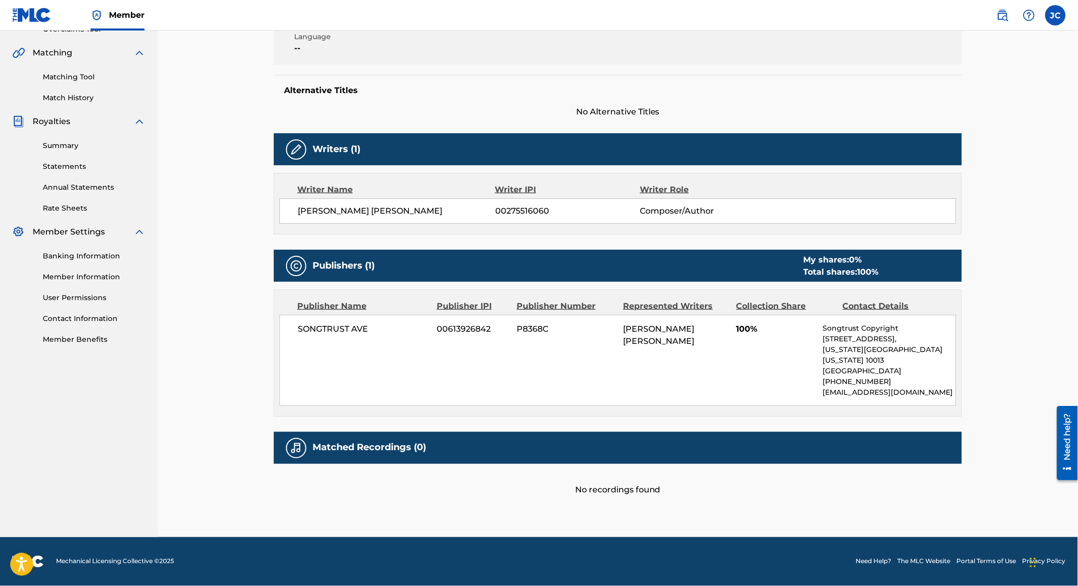
scroll to position [243, 0]
